Goal: Task Accomplishment & Management: Complete application form

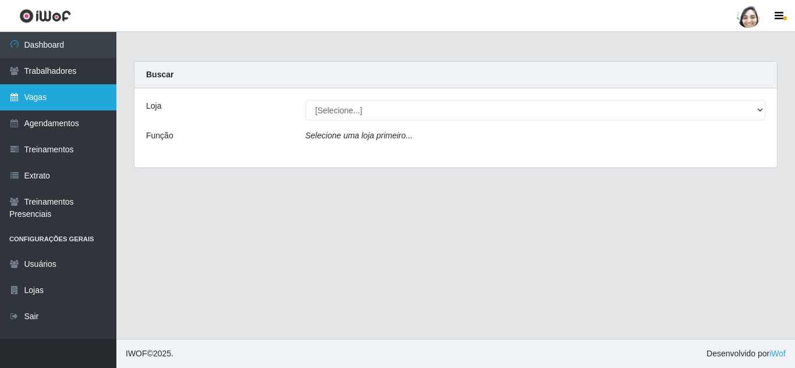
click at [45, 95] on link "Vagas" at bounding box center [58, 97] width 116 height 26
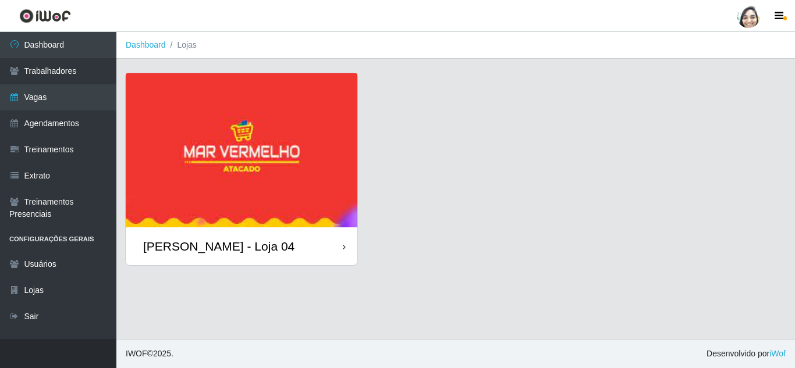
click at [224, 237] on div "[PERSON_NAME] - Loja 04" at bounding box center [242, 246] width 232 height 38
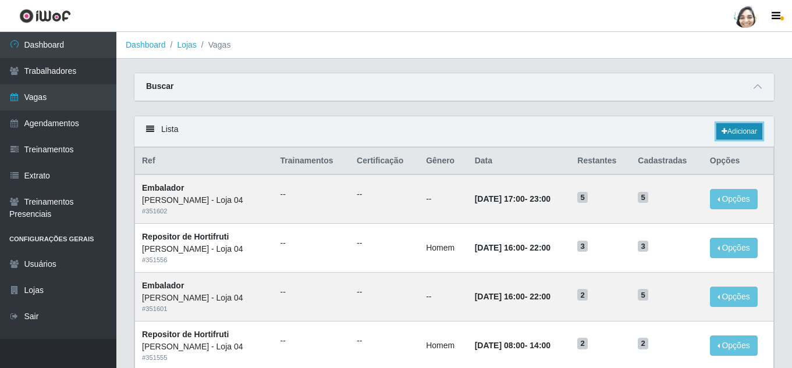
click at [739, 138] on link "Adicionar" at bounding box center [739, 131] width 46 height 16
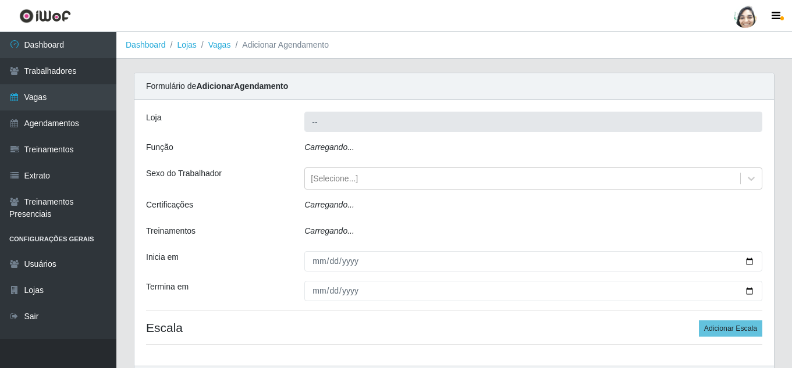
type input "[PERSON_NAME] - Loja 04"
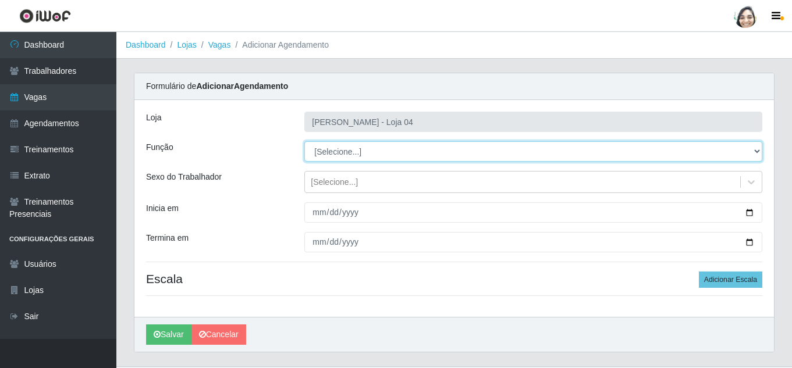
drag, startPoint x: 351, startPoint y: 148, endPoint x: 353, endPoint y: 158, distance: 10.6
click at [351, 148] on select "[Selecione...] ASG ASG + ASG ++ Auxiliar de Depósito Auxiliar de Depósito + Aux…" at bounding box center [533, 151] width 458 height 20
select select "22"
click at [304, 141] on select "[Selecione...] ASG ASG + ASG ++ Auxiliar de Depósito Auxiliar de Depósito + Aux…" at bounding box center [533, 151] width 458 height 20
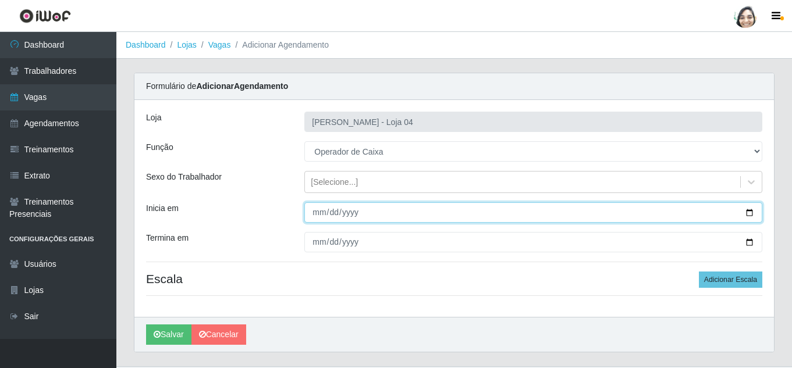
click at [324, 209] on input "Inicia em" at bounding box center [533, 212] width 458 height 20
type input "[DATE]"
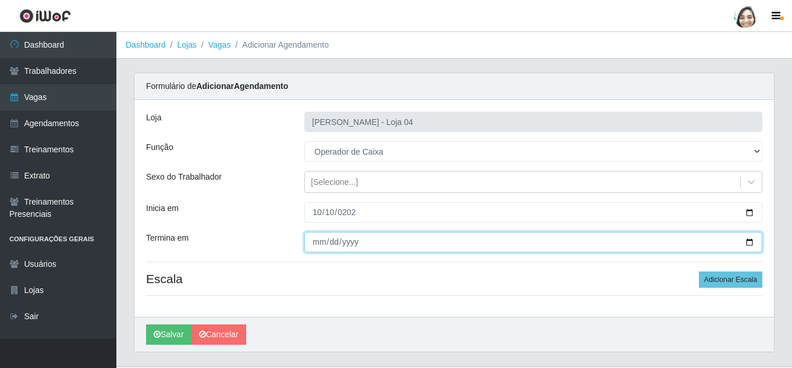
click at [315, 240] on input "Termina em" at bounding box center [533, 242] width 458 height 20
type input "[DATE]"
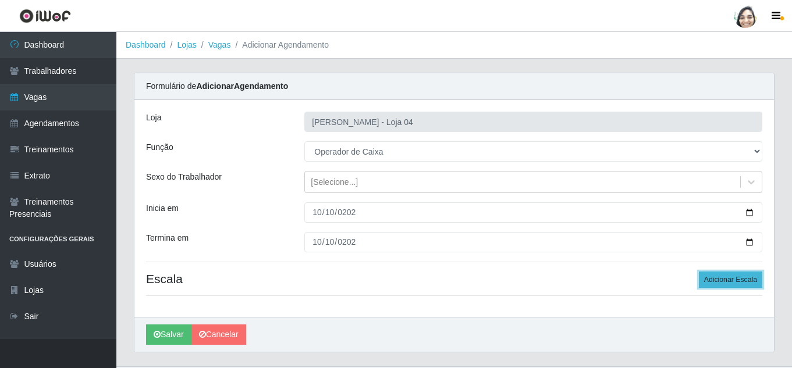
click at [751, 282] on button "Adicionar Escala" at bounding box center [730, 280] width 63 height 16
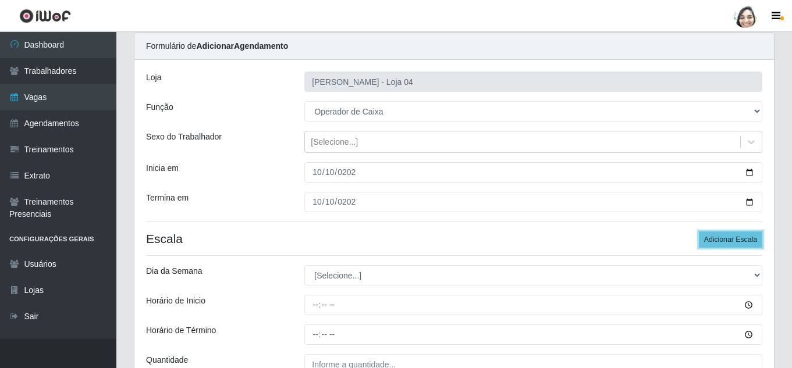
scroll to position [116, 0]
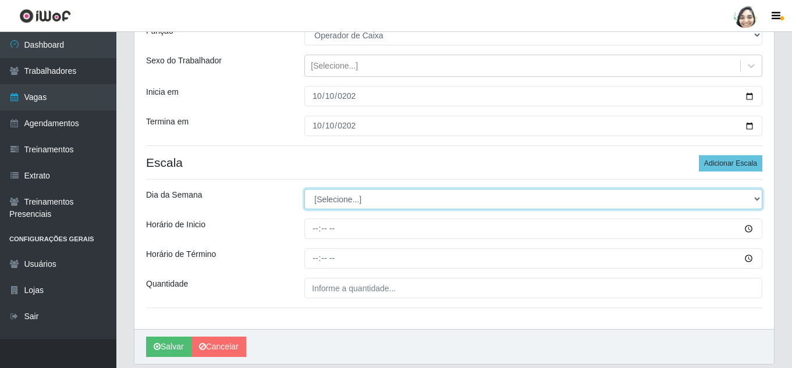
click at [368, 201] on select "[Selecione...] Segunda Terça Quarta Quinta Sexta Sábado Domingo" at bounding box center [533, 199] width 458 height 20
select select "5"
click at [304, 189] on select "[Selecione...] Segunda Terça Quarta Quinta Sexta Sábado Domingo" at bounding box center [533, 199] width 458 height 20
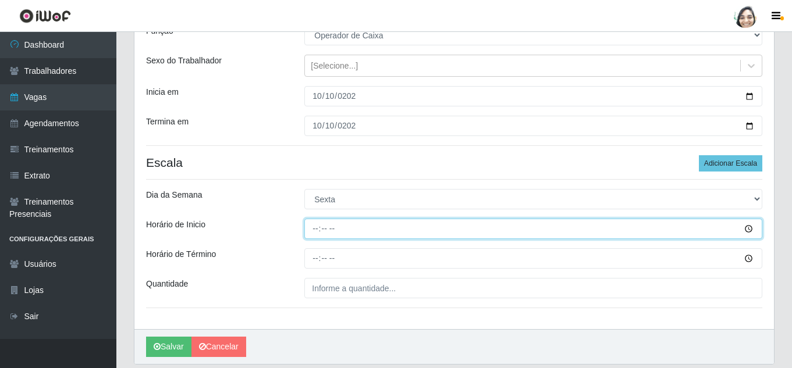
click at [311, 225] on input "Horário de Inicio" at bounding box center [533, 229] width 458 height 20
type input "16:20"
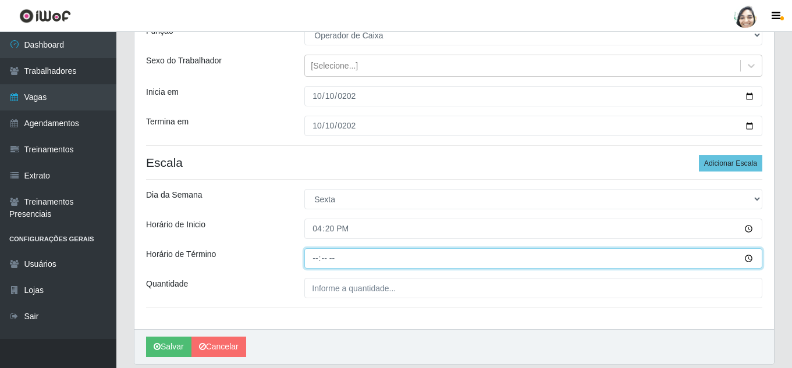
click at [314, 259] on input "Horário de Término" at bounding box center [533, 258] width 458 height 20
type input "22:20"
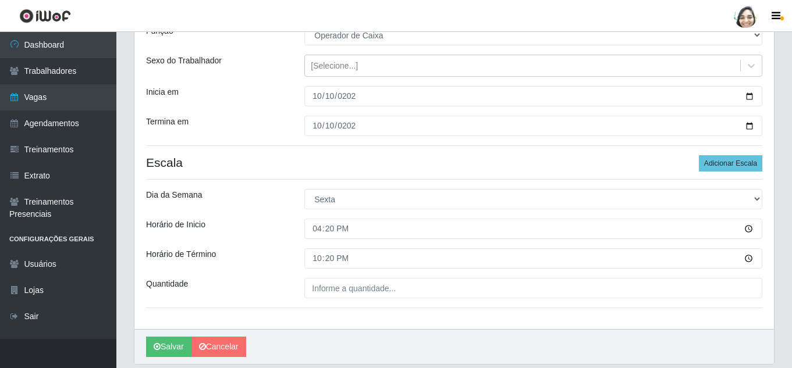
click at [363, 299] on div "Loja Mar Vermelho - Loja 04 Função [Selecione...] ASG ASG + ASG ++ Auxiliar de …" at bounding box center [453, 157] width 639 height 346
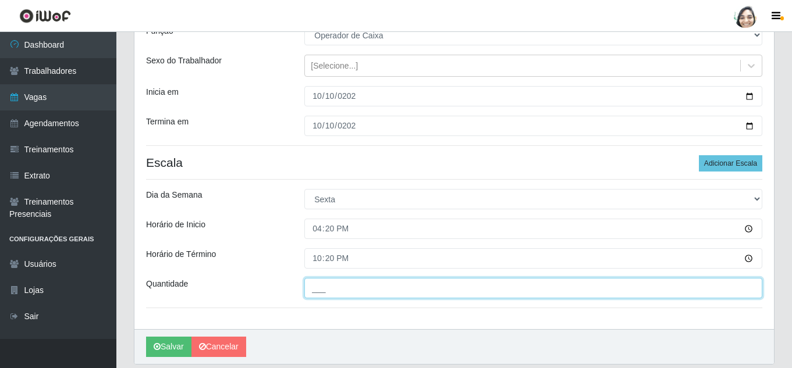
click at [364, 285] on input "___" at bounding box center [533, 288] width 458 height 20
type input "01_"
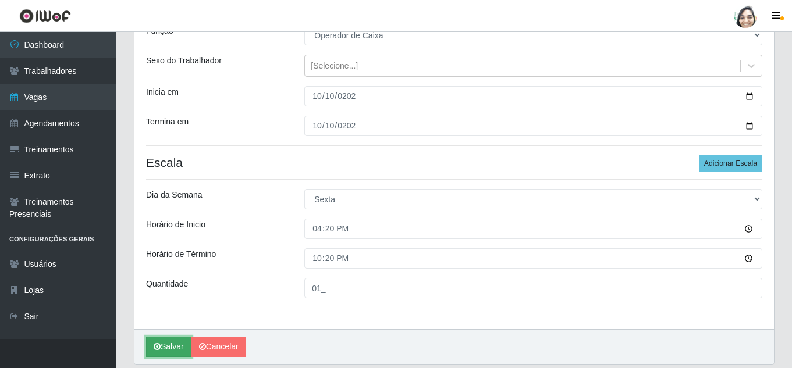
click at [175, 347] on button "Salvar" at bounding box center [168, 347] width 45 height 20
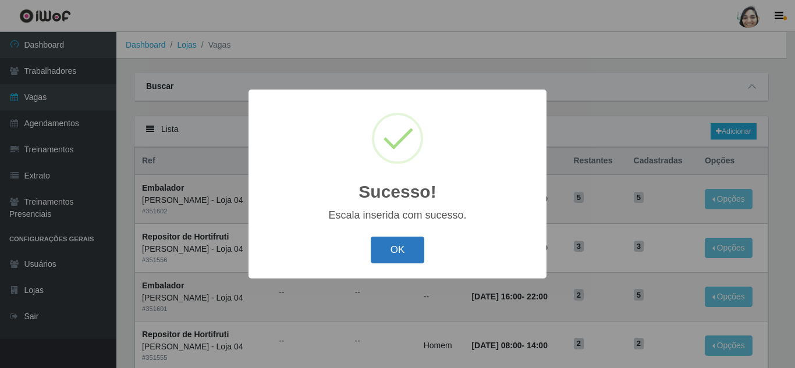
click at [410, 247] on button "OK" at bounding box center [398, 250] width 54 height 27
